Goal: Complete application form

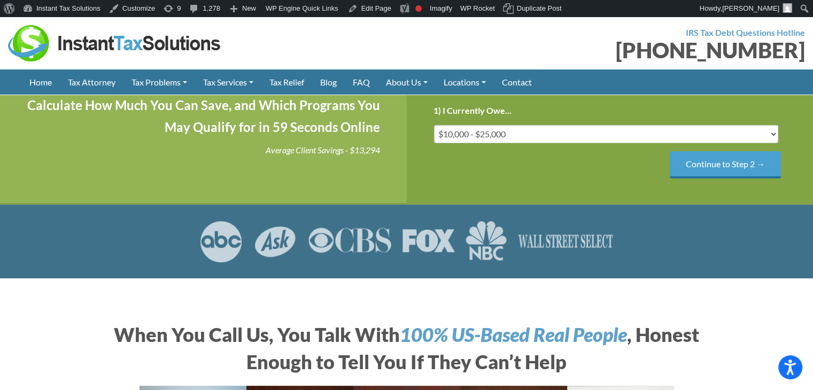
scroll to position [214, 0]
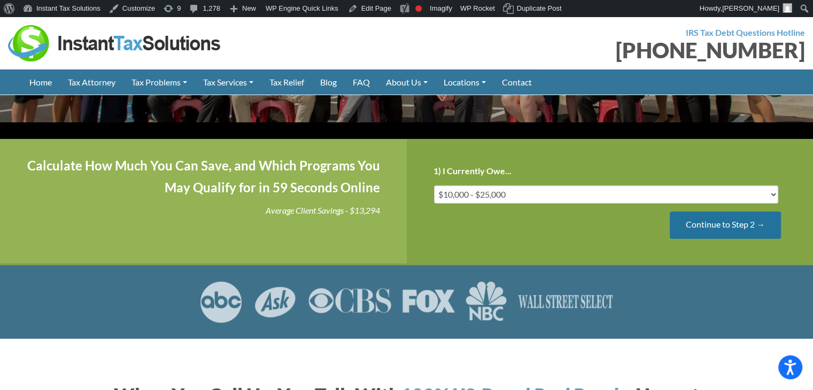
click at [730, 212] on input "Continue to Step 2 →" at bounding box center [725, 225] width 111 height 27
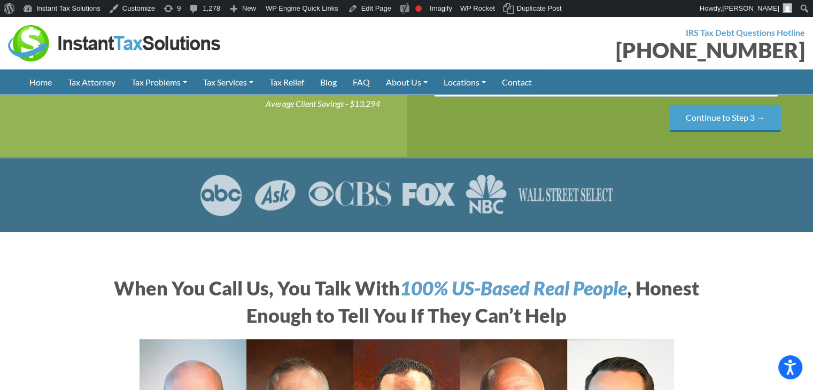
scroll to position [160, 0]
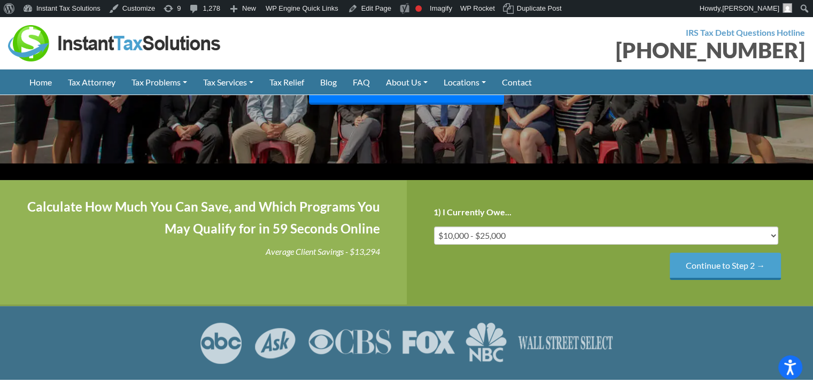
scroll to position [160, 0]
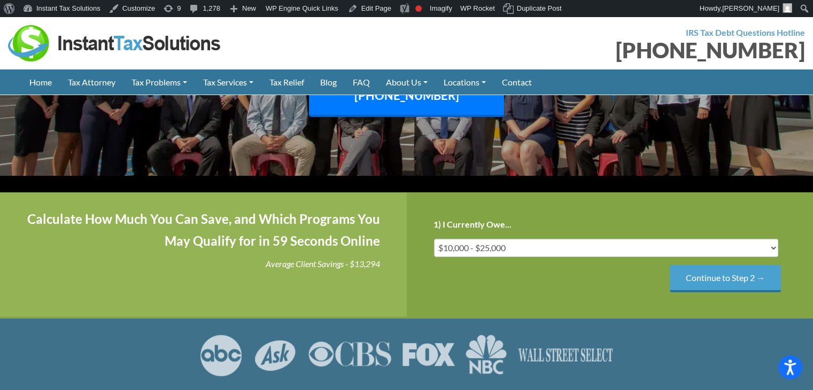
click at [781, 293] on div "Continue to Step 2 →" at bounding box center [611, 278] width 354 height 27
click at [767, 293] on input "Continue to Step 2 →" at bounding box center [725, 278] width 111 height 27
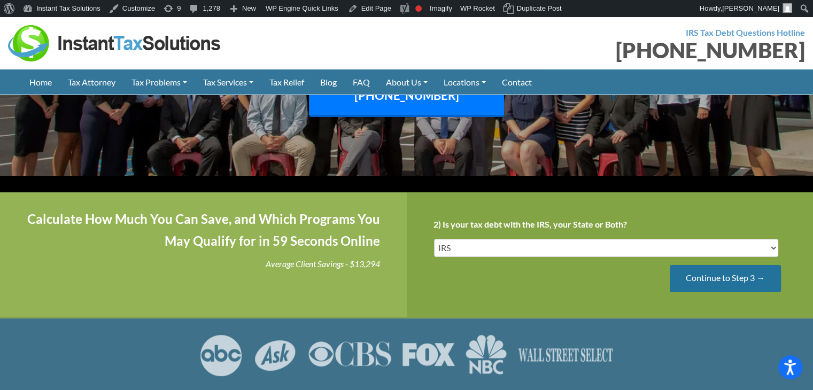
click at [728, 293] on input "Continue to Step 3 →" at bounding box center [725, 278] width 111 height 27
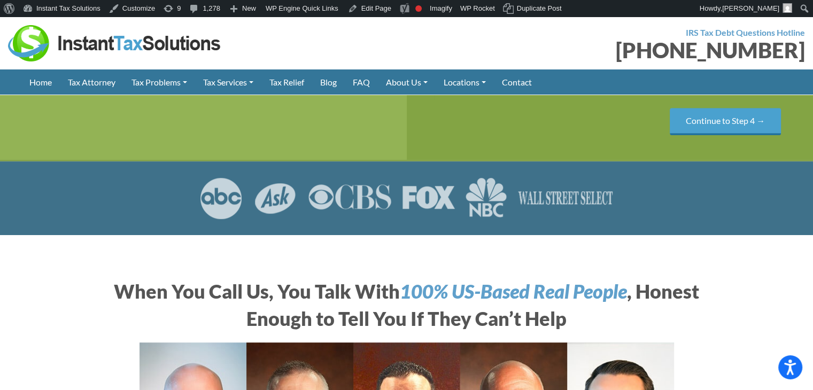
scroll to position [321, 0]
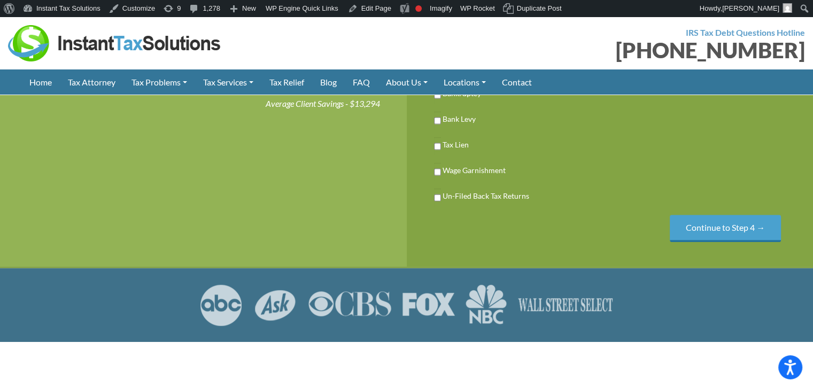
click at [0, 0] on input "Previous" at bounding box center [0, 0] width 0 height 0
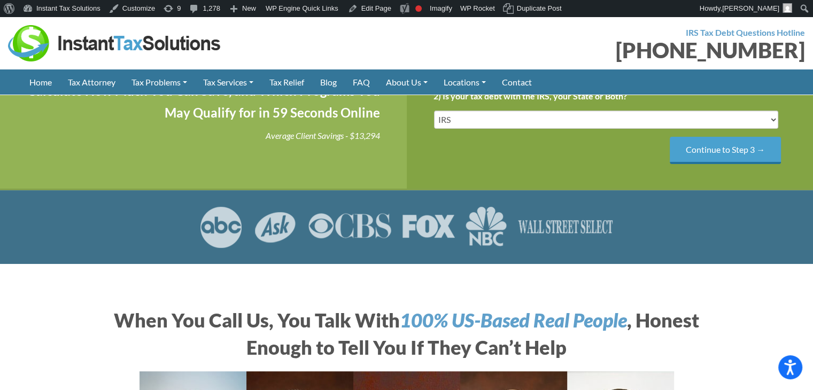
scroll to position [267, 0]
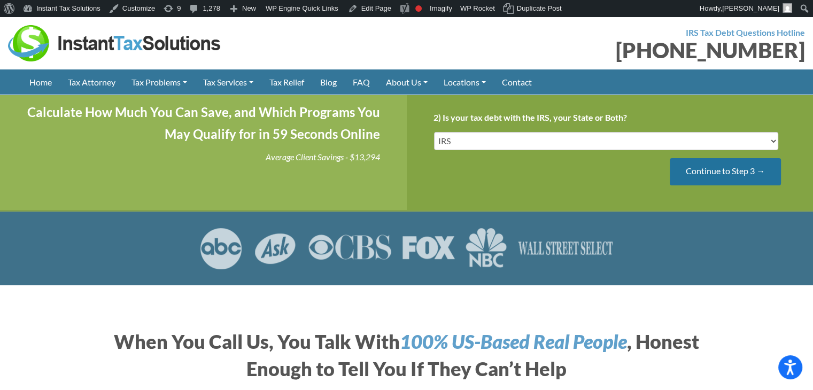
click at [753, 186] on input "Continue to Step 3 →" at bounding box center [725, 171] width 111 height 27
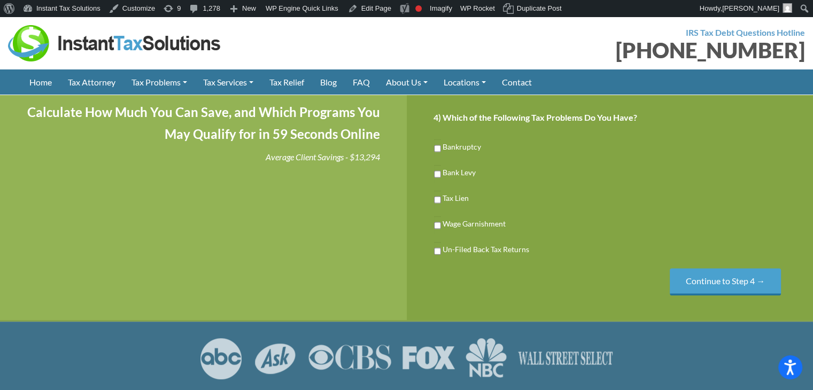
scroll to position [0, 0]
click at [719, 296] on input "Continue to Step 4 →" at bounding box center [725, 281] width 111 height 27
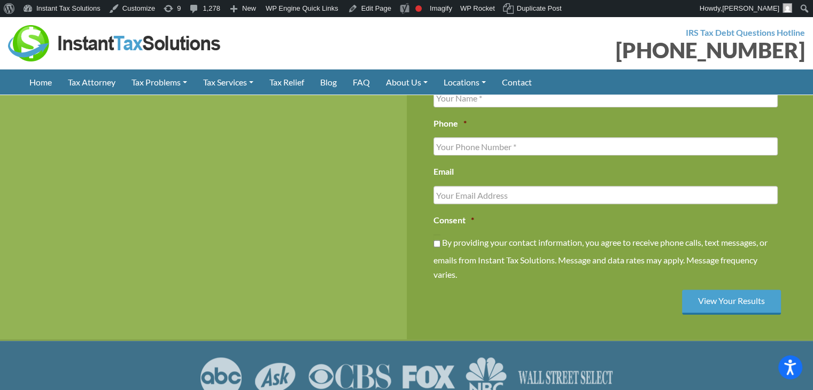
scroll to position [428, 0]
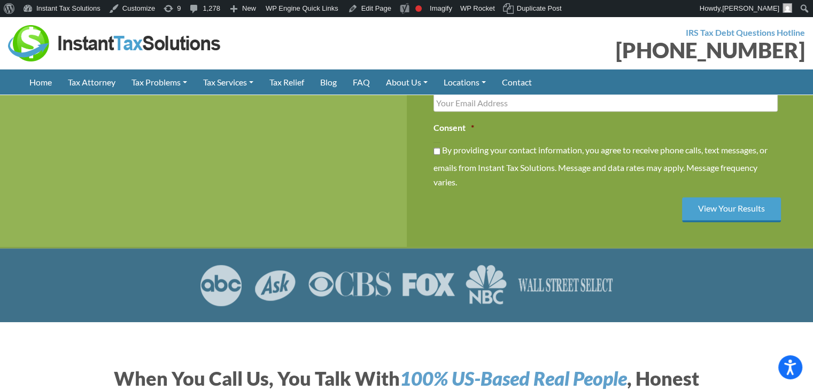
click at [0, 0] on input "Previous" at bounding box center [0, 0] width 0 height 0
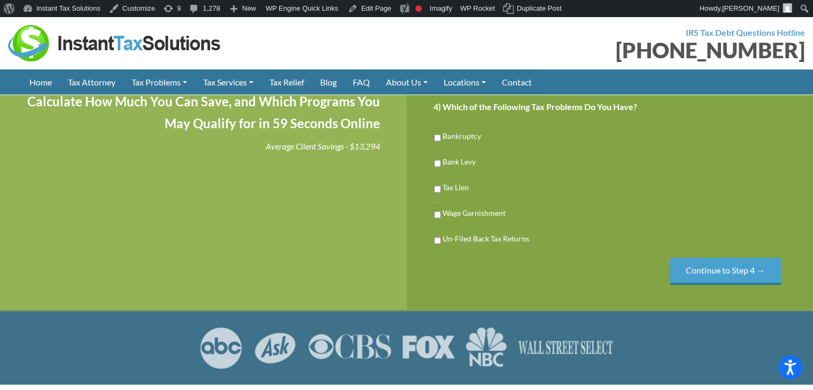
scroll to position [214, 0]
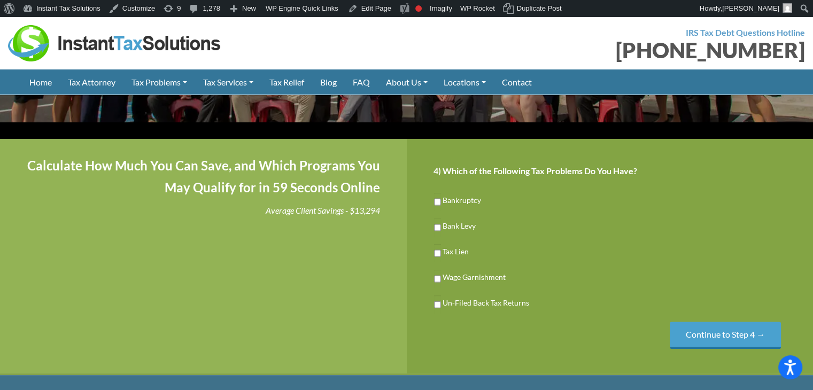
click at [0, 0] on input "Previous" at bounding box center [0, 0] width 0 height 0
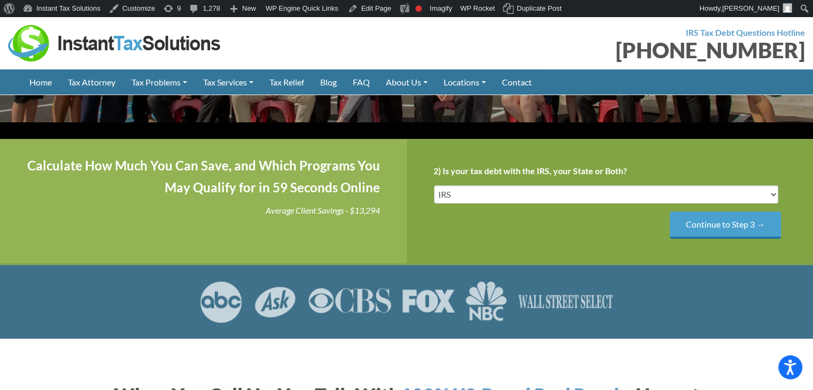
scroll to position [0, 0]
click at [749, 239] on input "Continue to Step 3 →" at bounding box center [725, 225] width 111 height 27
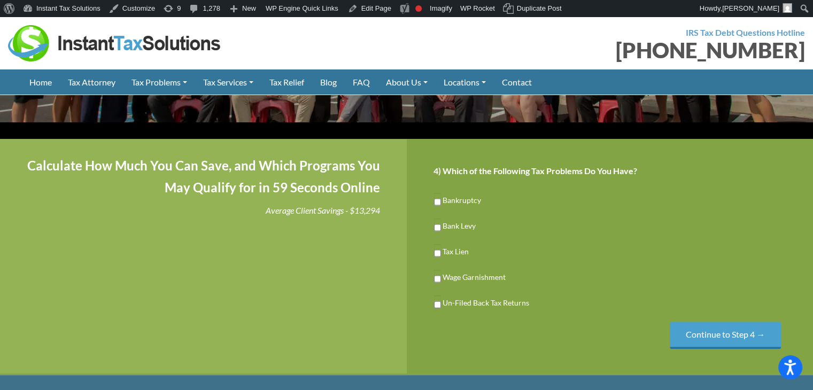
click at [456, 232] on label "Bank Levy" at bounding box center [459, 225] width 33 height 11
click at [441, 237] on input "Bank Levy" at bounding box center [437, 228] width 7 height 18
click at [460, 232] on label "Bank Levy" at bounding box center [460, 225] width 34 height 11
click at [441, 237] on input "Bank Levy" at bounding box center [437, 228] width 7 height 18
checkbox input "false"
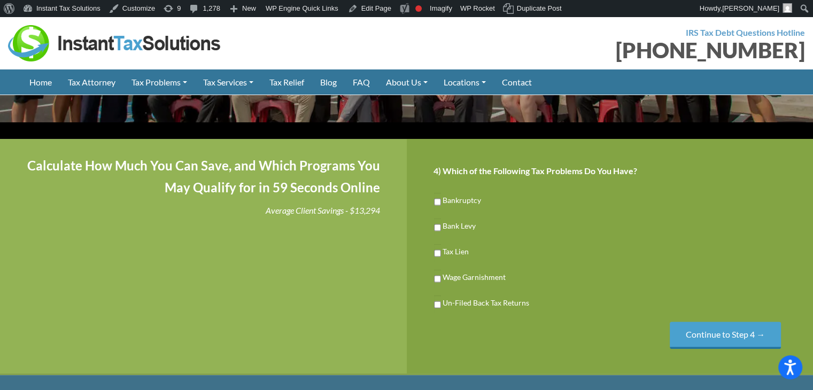
click at [0, 0] on input "Previous" at bounding box center [0, 0] width 0 height 0
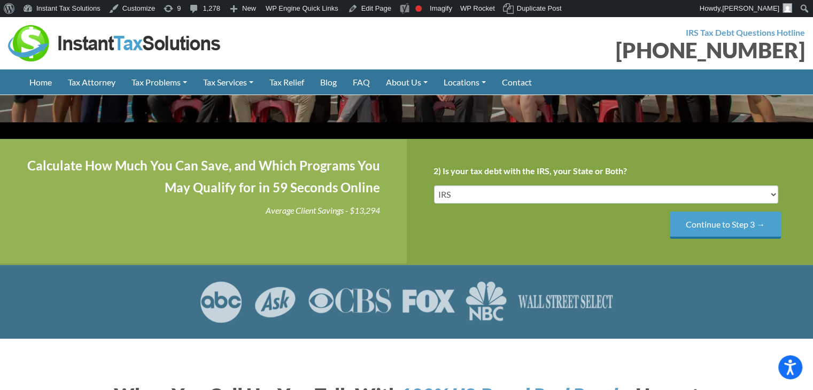
click at [0, 0] on input "Previous" at bounding box center [0, 0] width 0 height 0
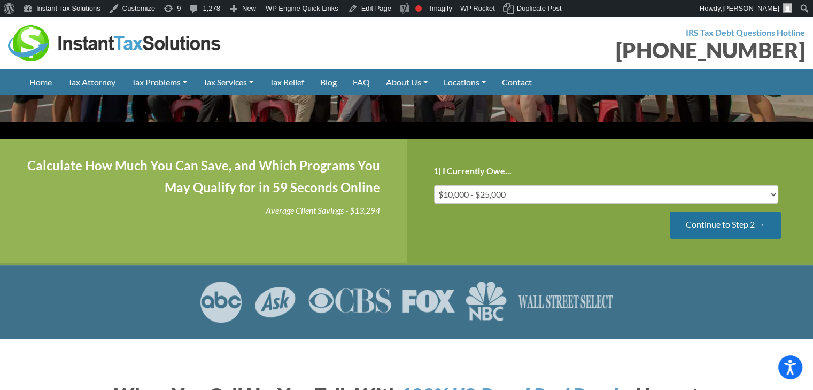
click at [722, 239] on input "Continue to Step 2 →" at bounding box center [725, 225] width 111 height 27
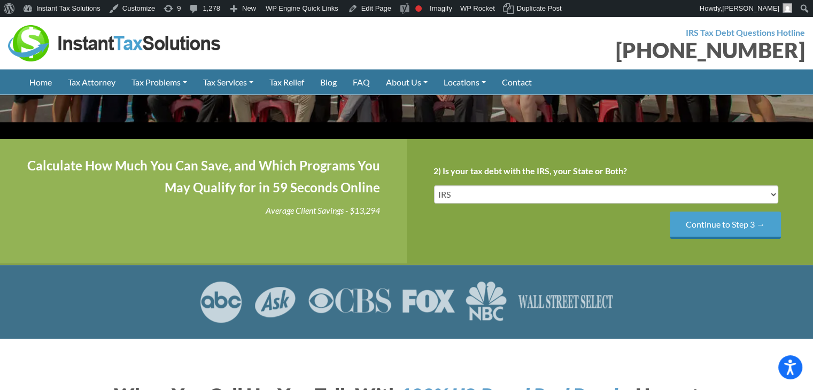
click at [722, 239] on input "Continue to Step 3 →" at bounding box center [725, 225] width 111 height 27
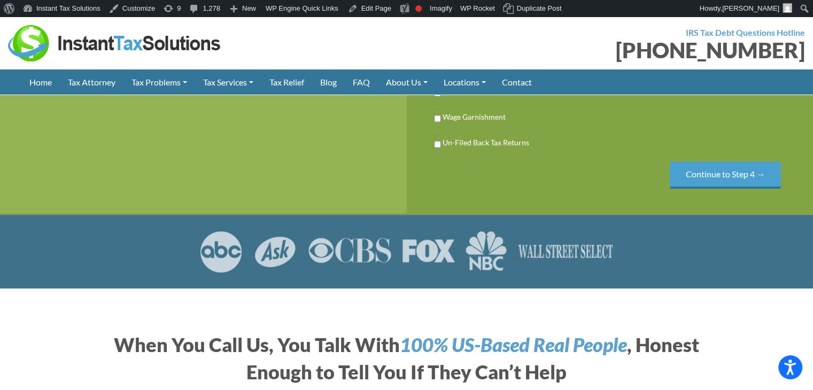
scroll to position [214, 0]
